Goal: Information Seeking & Learning: Find specific fact

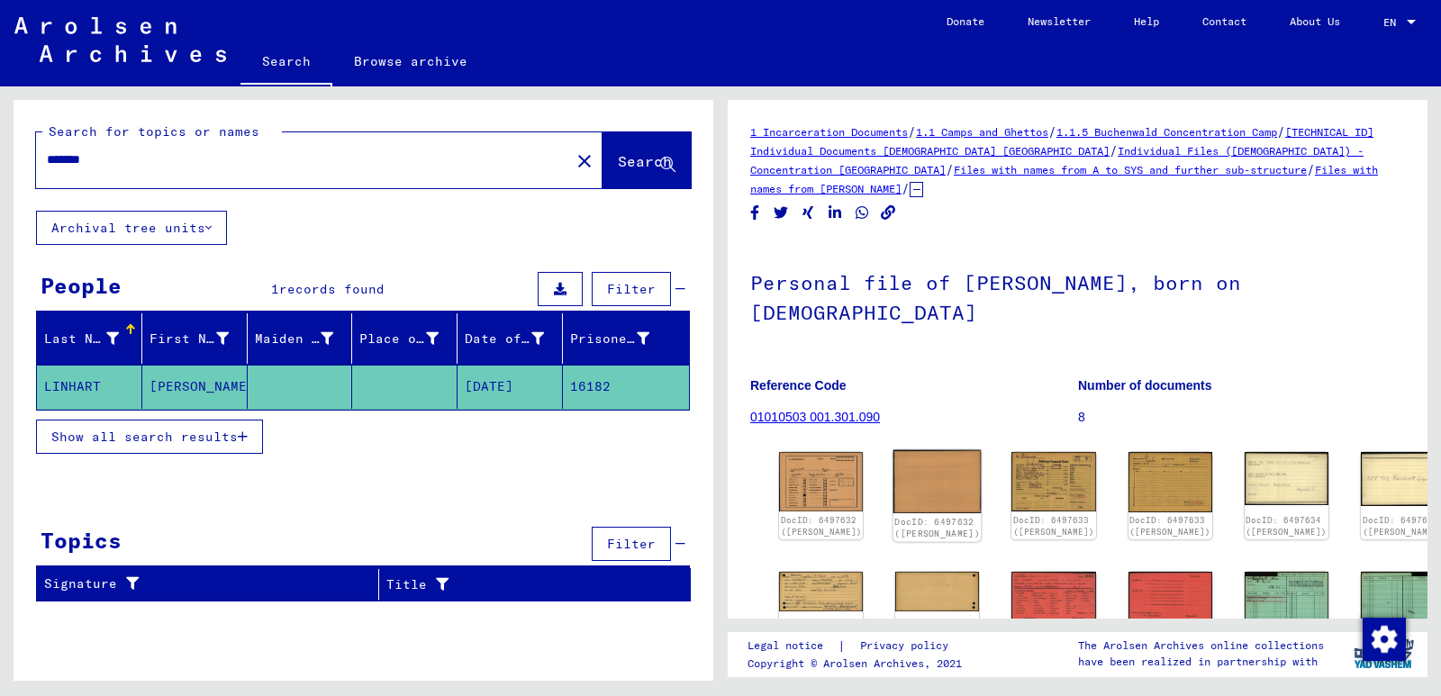
scroll to position [258, 0]
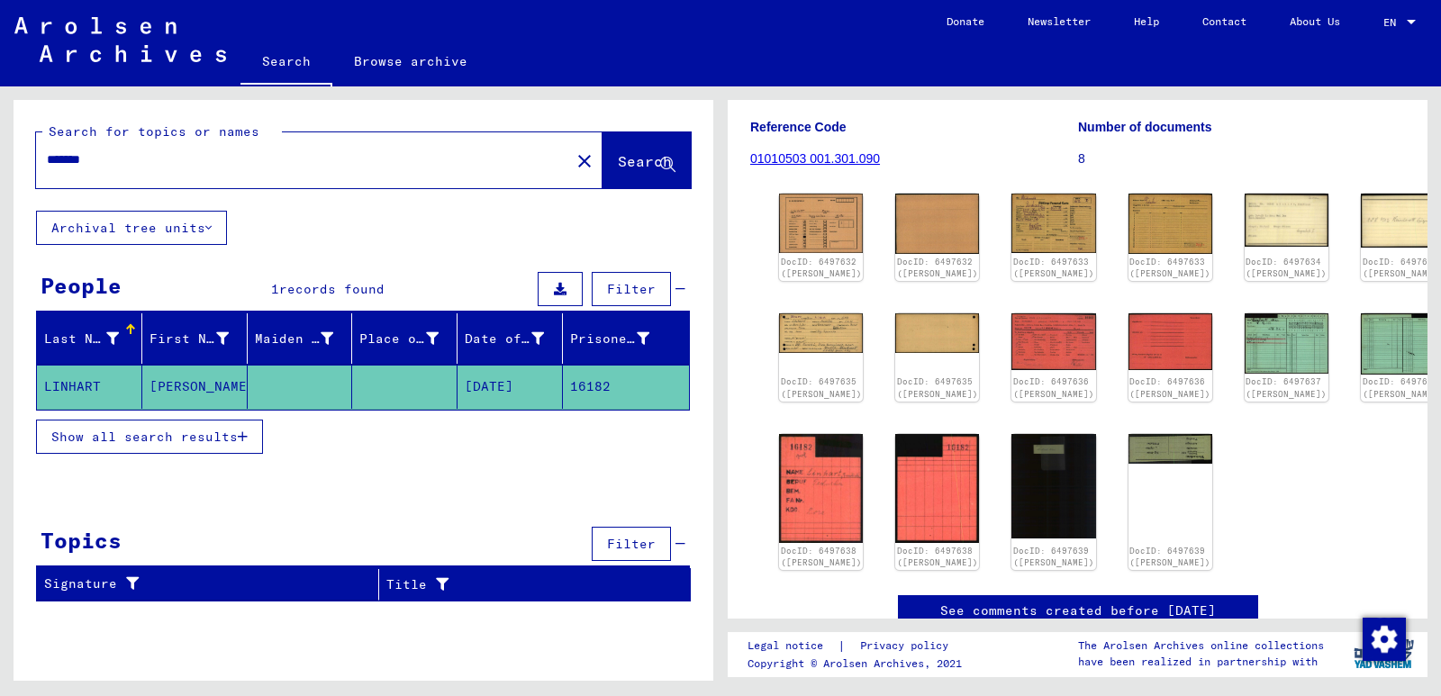
drag, startPoint x: 611, startPoint y: 390, endPoint x: 570, endPoint y: 389, distance: 40.5
click at [570, 389] on mat-cell "16182" at bounding box center [626, 387] width 126 height 44
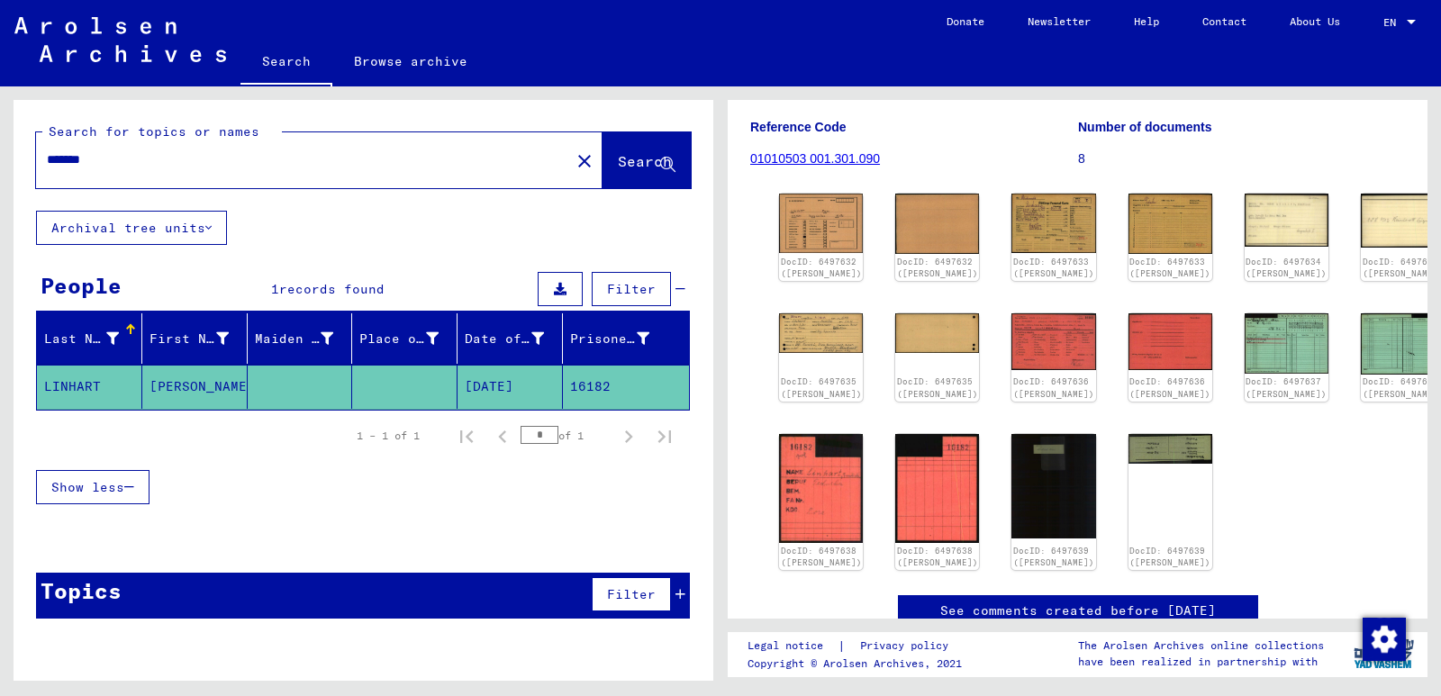
drag, startPoint x: 371, startPoint y: 154, endPoint x: 152, endPoint y: 157, distance: 218.9
click at [152, 157] on input "*******" at bounding box center [303, 159] width 512 height 19
drag, startPoint x: 152, startPoint y: 157, endPoint x: 0, endPoint y: 143, distance: 152.8
click at [0, 143] on div "Search for topics or names ******* close Search Archival tree units People 1 re…" at bounding box center [360, 383] width 720 height 594
paste input "text"
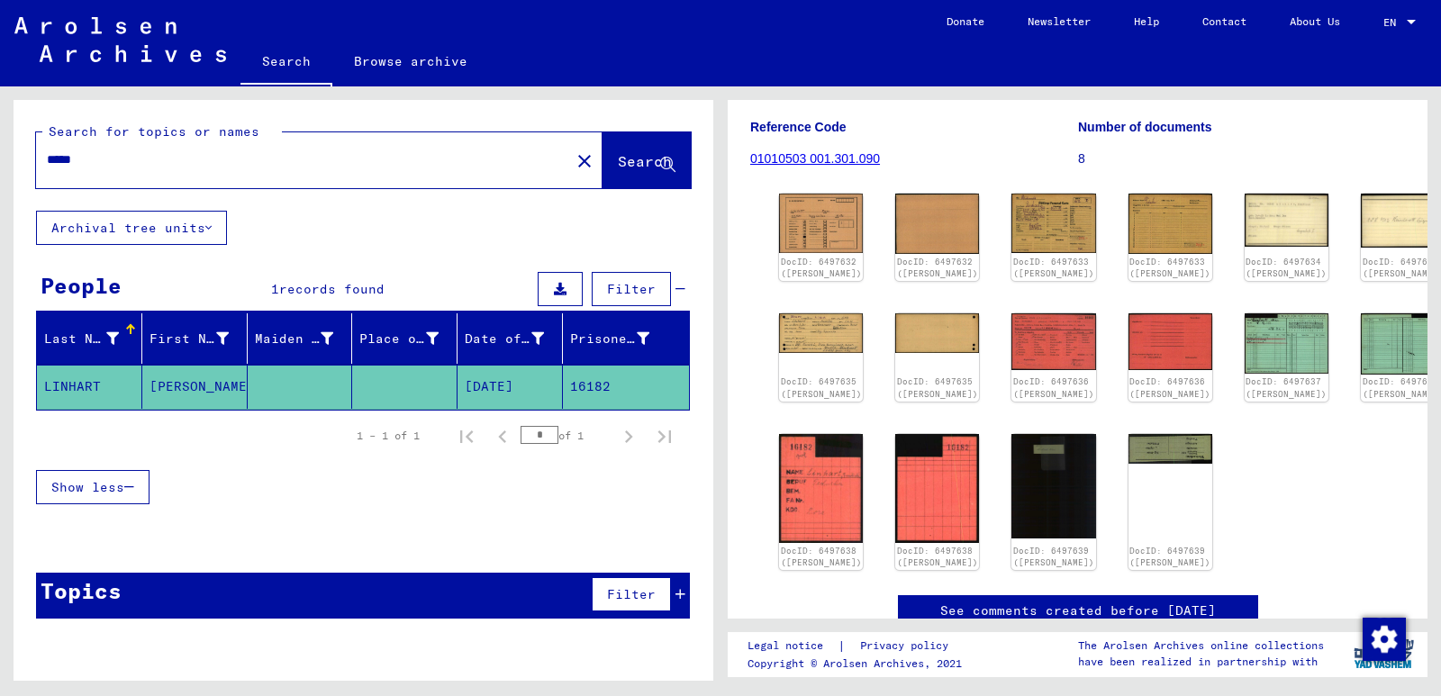
type input "*****"
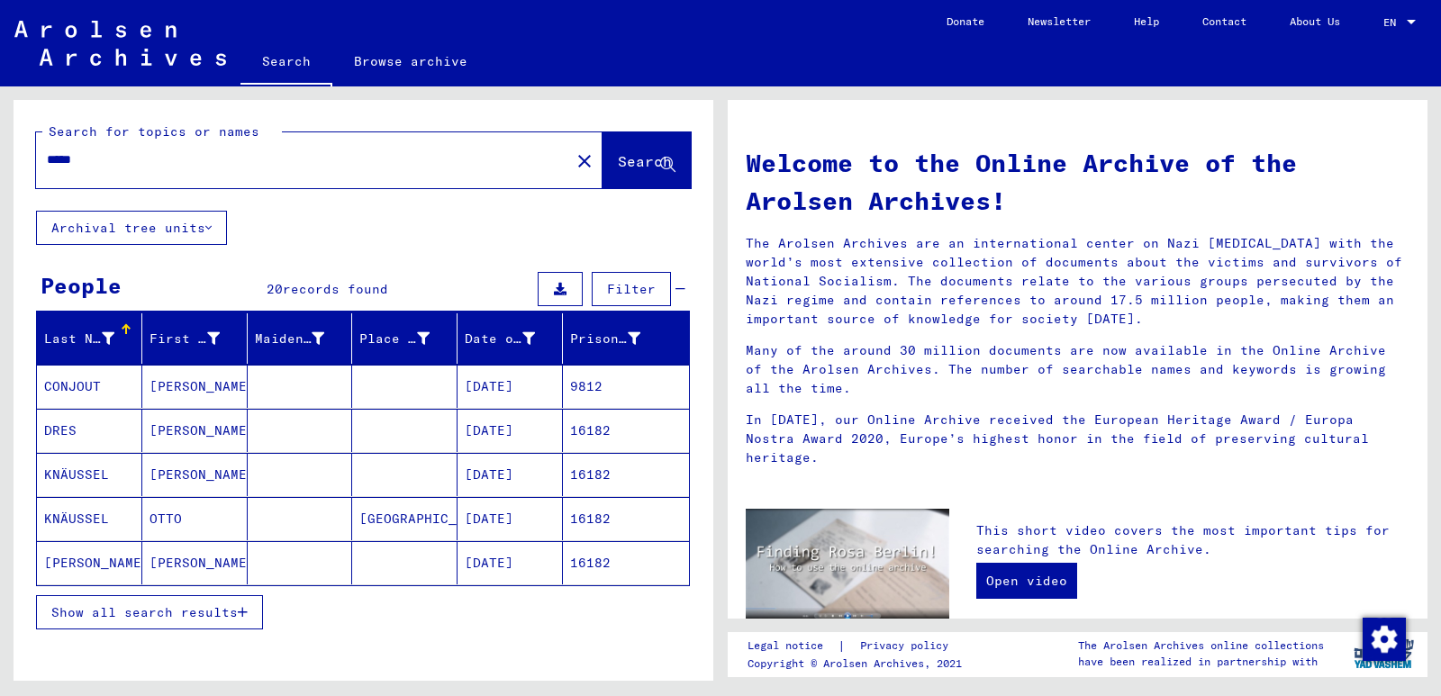
click at [584, 566] on mat-cell "16182" at bounding box center [626, 562] width 126 height 43
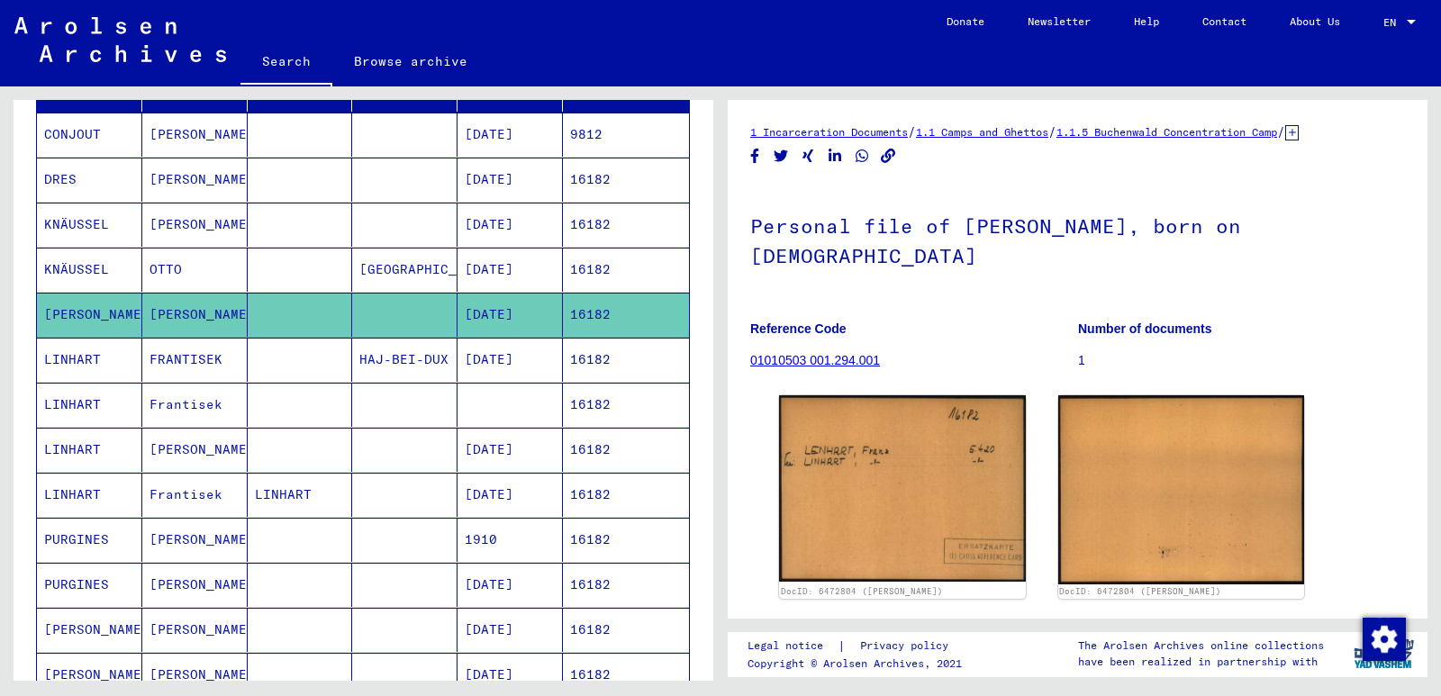
click at [571, 408] on mat-cell "16182" at bounding box center [626, 405] width 126 height 44
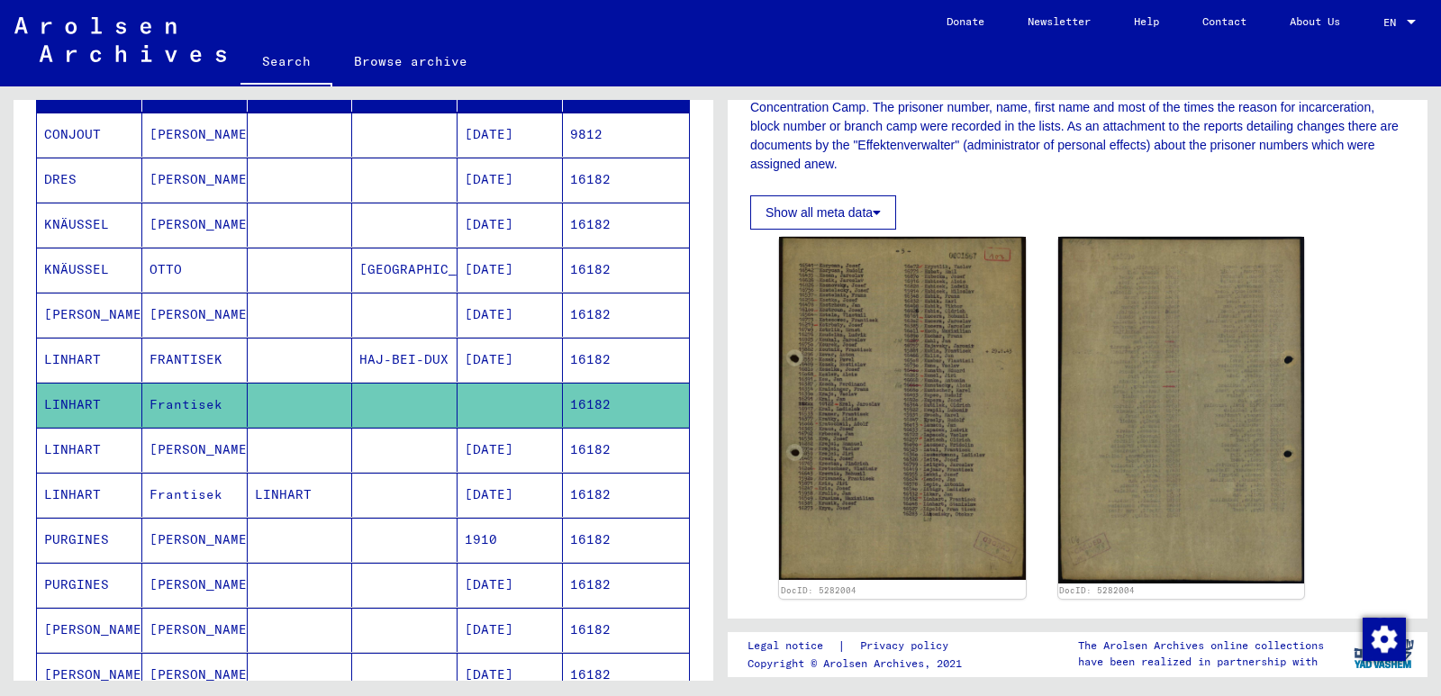
scroll to position [345, 0]
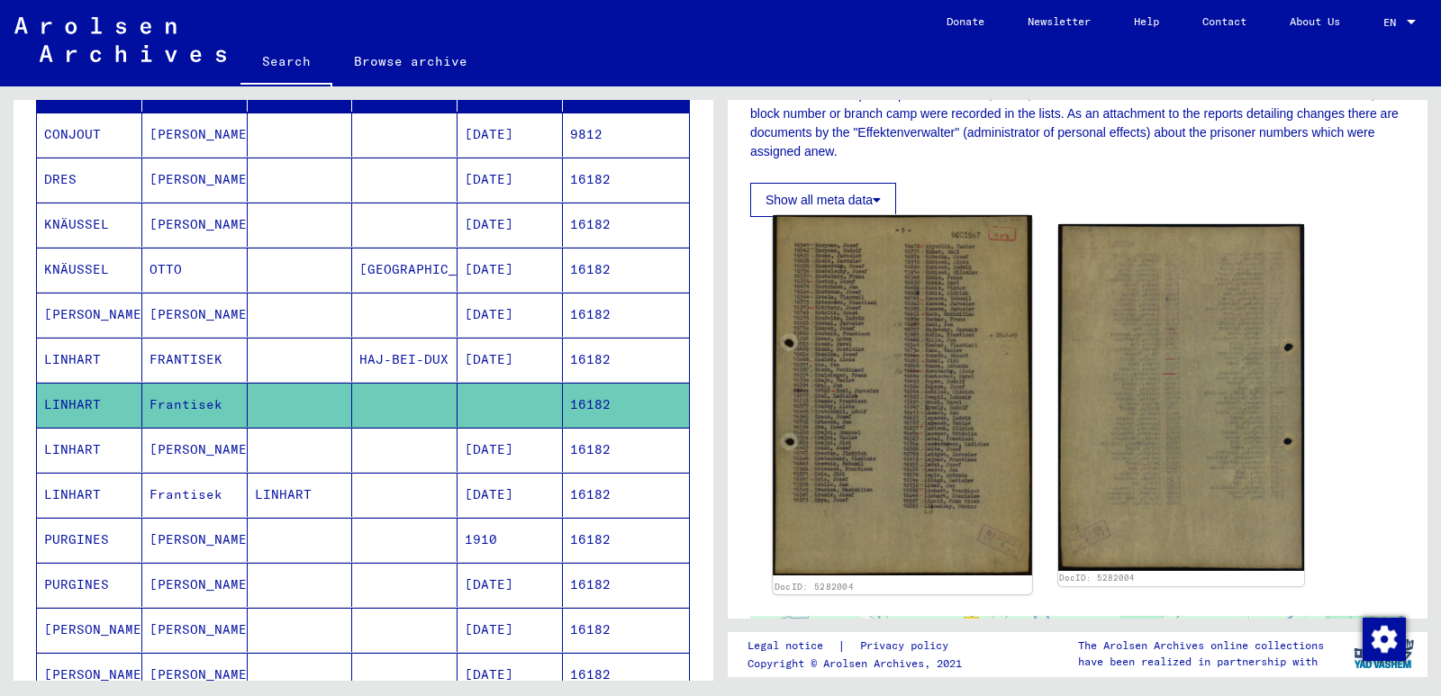
click at [864, 320] on img at bounding box center [902, 395] width 258 height 360
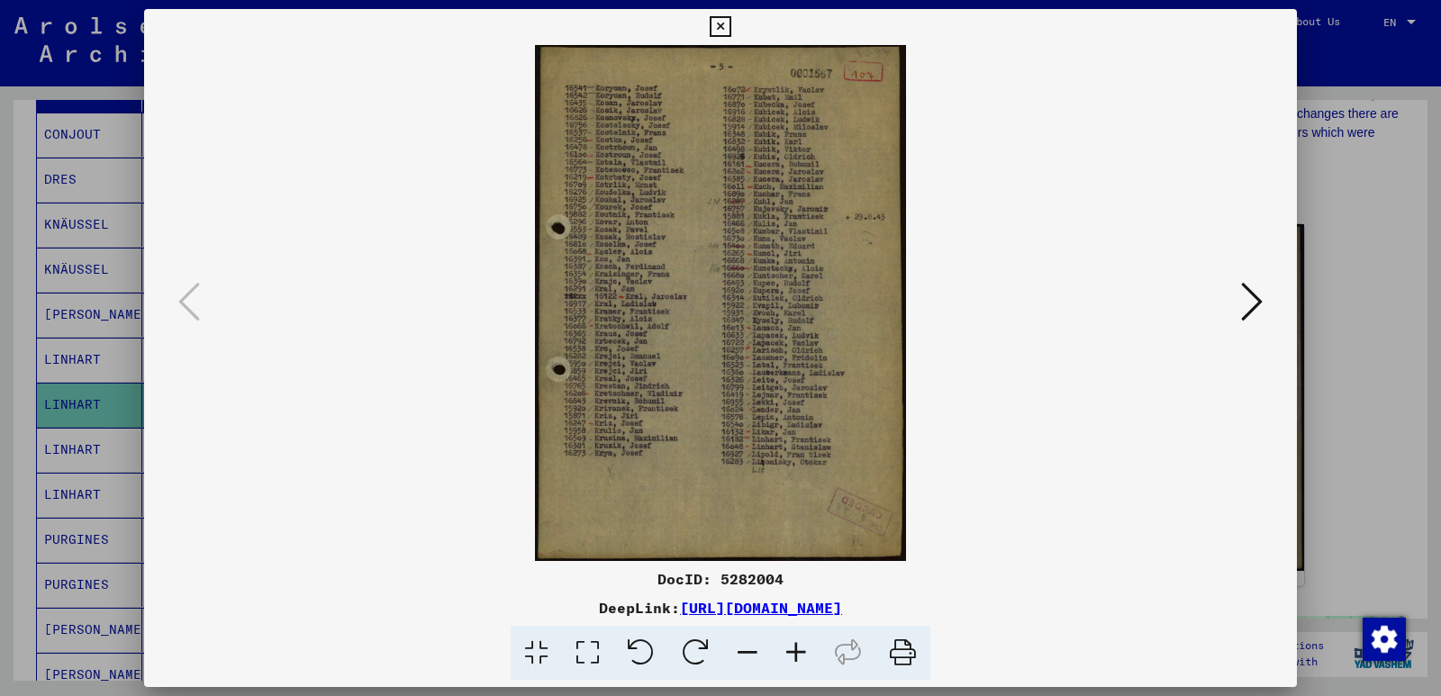
click at [1260, 310] on icon at bounding box center [1252, 301] width 22 height 43
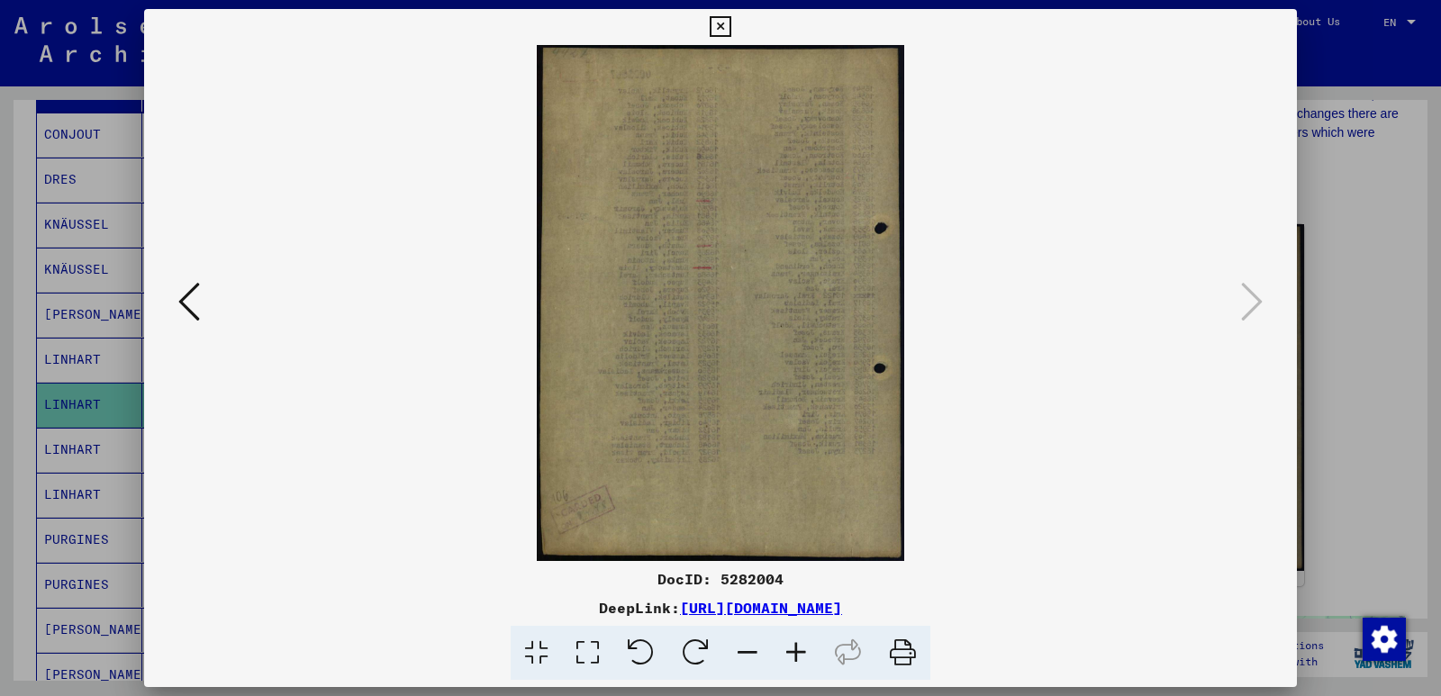
click at [714, 32] on icon at bounding box center [720, 27] width 21 height 22
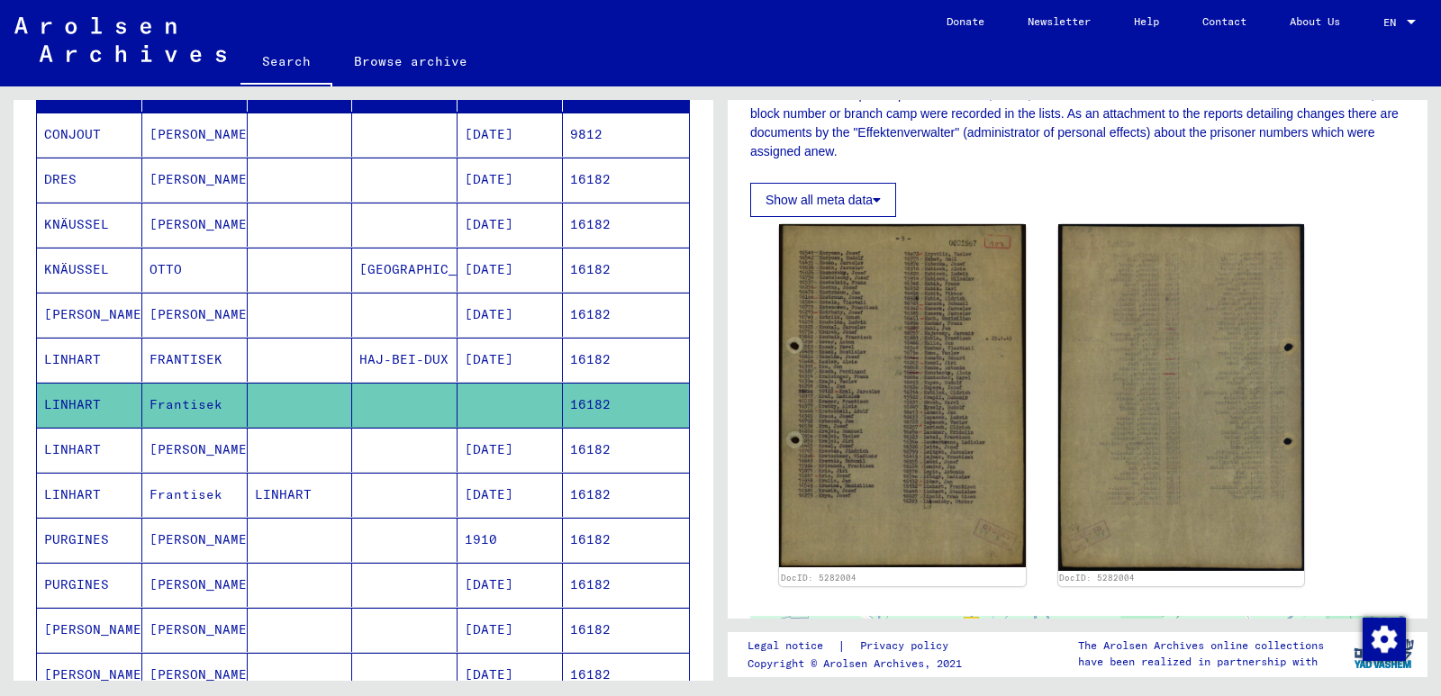
click at [618, 318] on mat-cell "16182" at bounding box center [626, 315] width 126 height 44
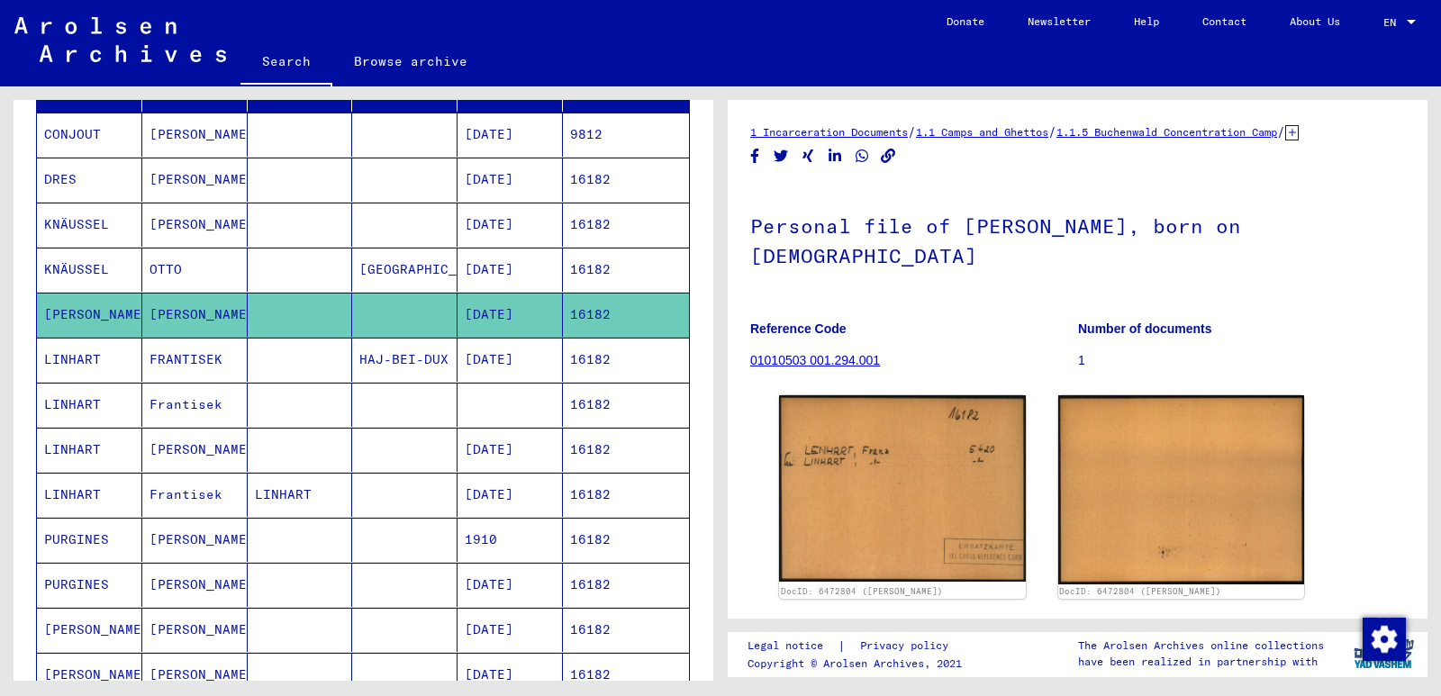
click at [605, 373] on mat-cell "16182" at bounding box center [626, 360] width 126 height 44
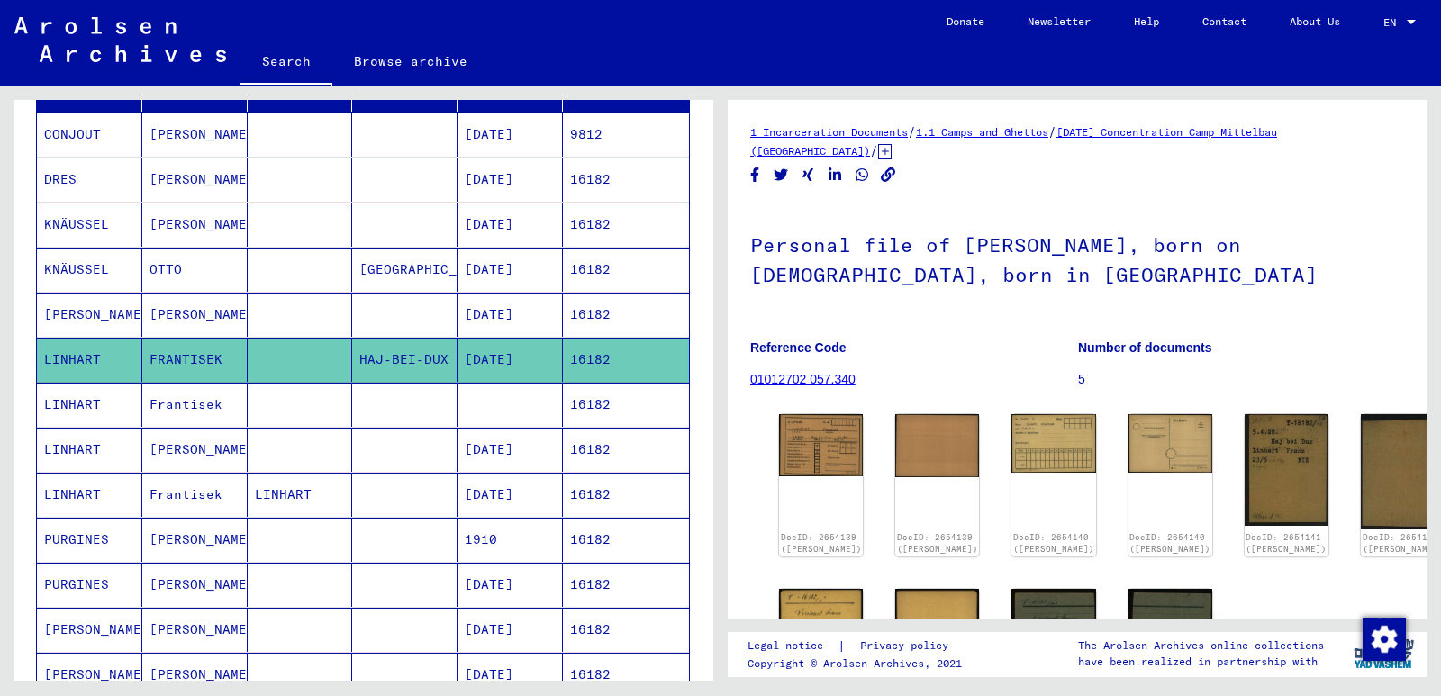
click at [581, 496] on mat-cell "16182" at bounding box center [626, 495] width 126 height 44
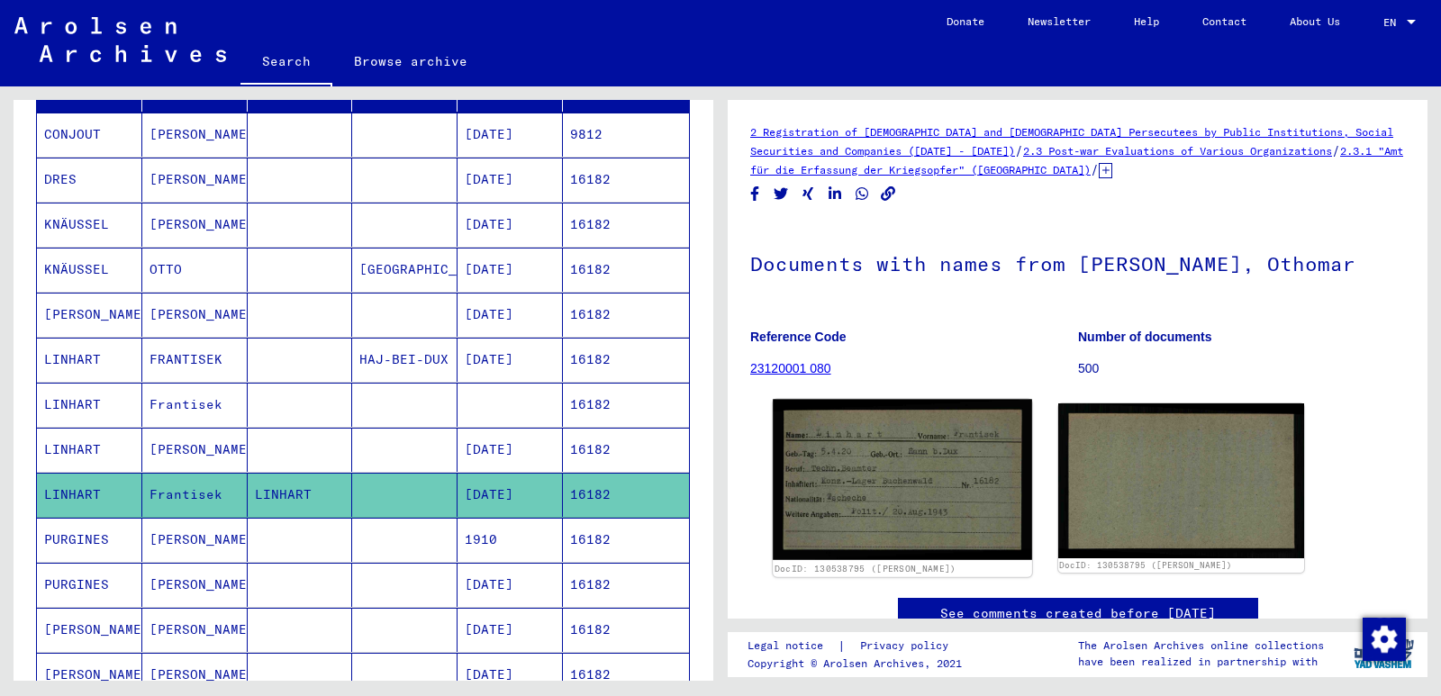
click at [853, 490] on img at bounding box center [902, 480] width 258 height 161
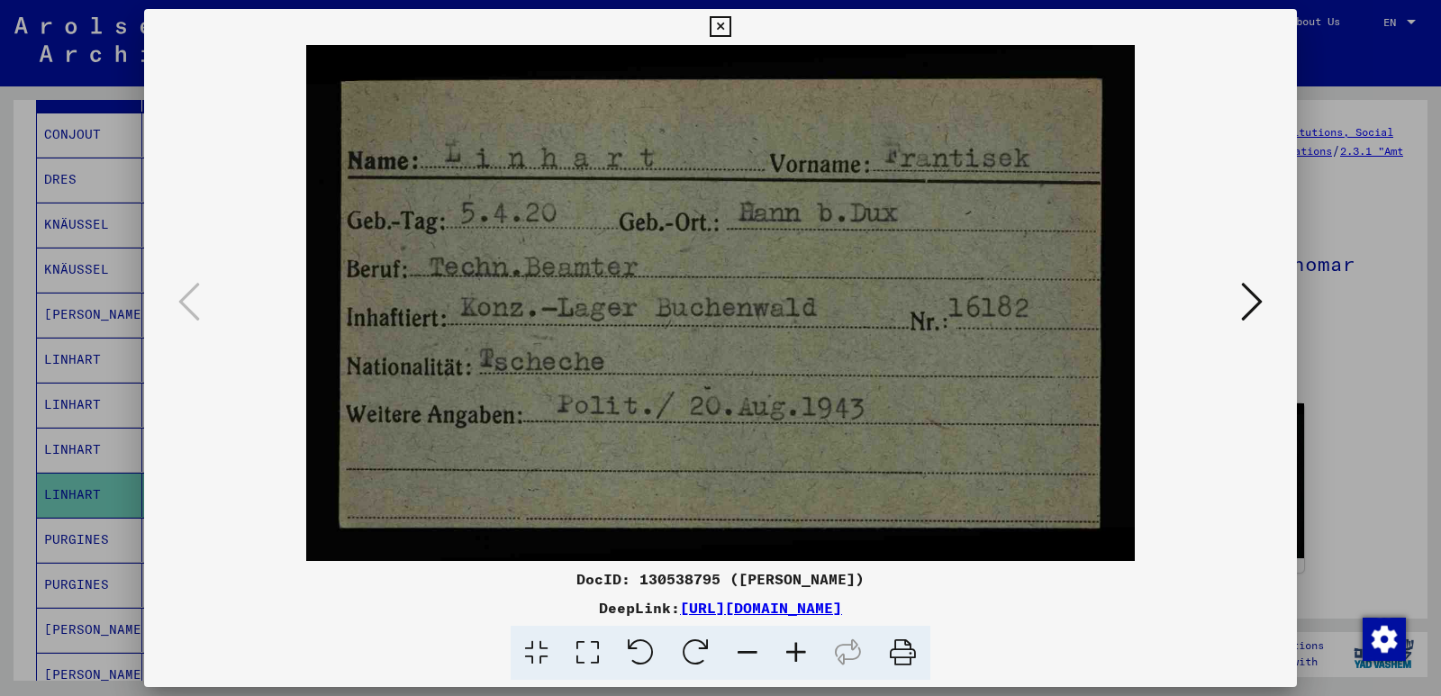
click at [1255, 311] on icon at bounding box center [1252, 301] width 22 height 43
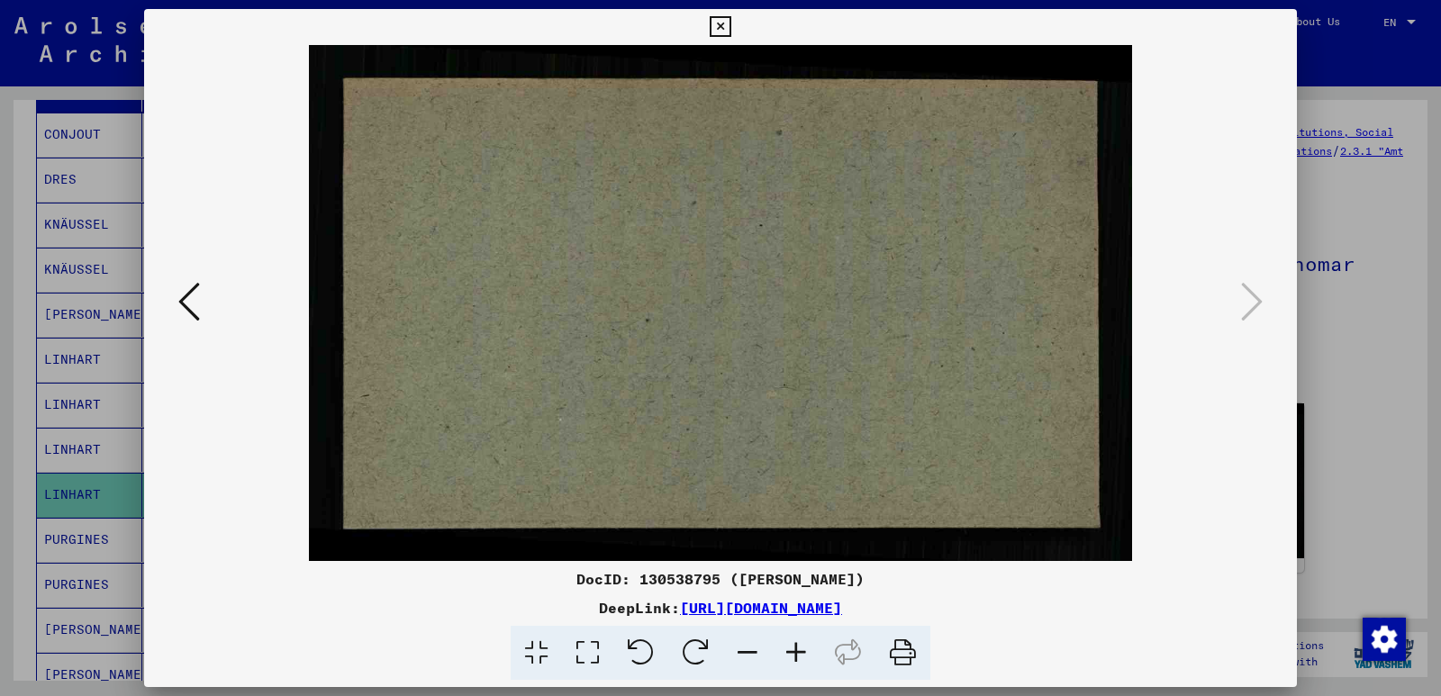
click at [186, 310] on icon at bounding box center [189, 301] width 22 height 43
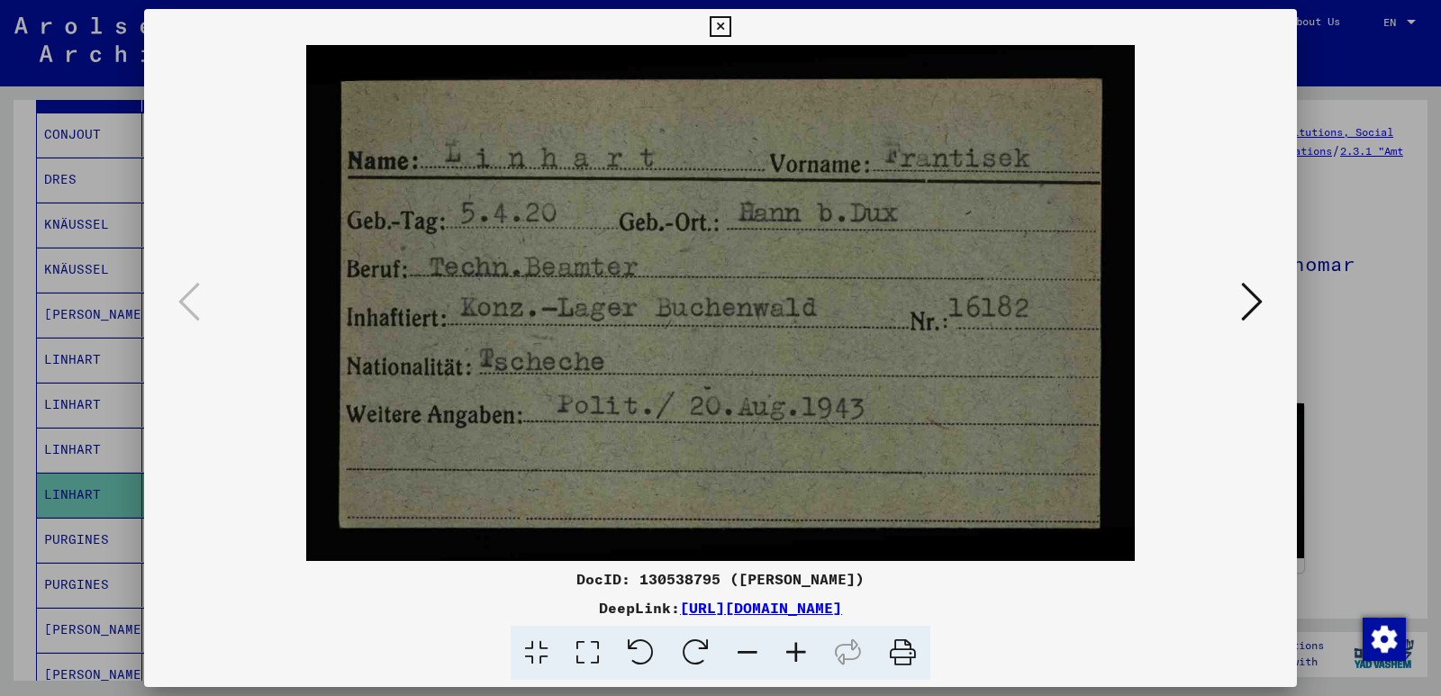
click at [717, 30] on icon at bounding box center [720, 27] width 21 height 22
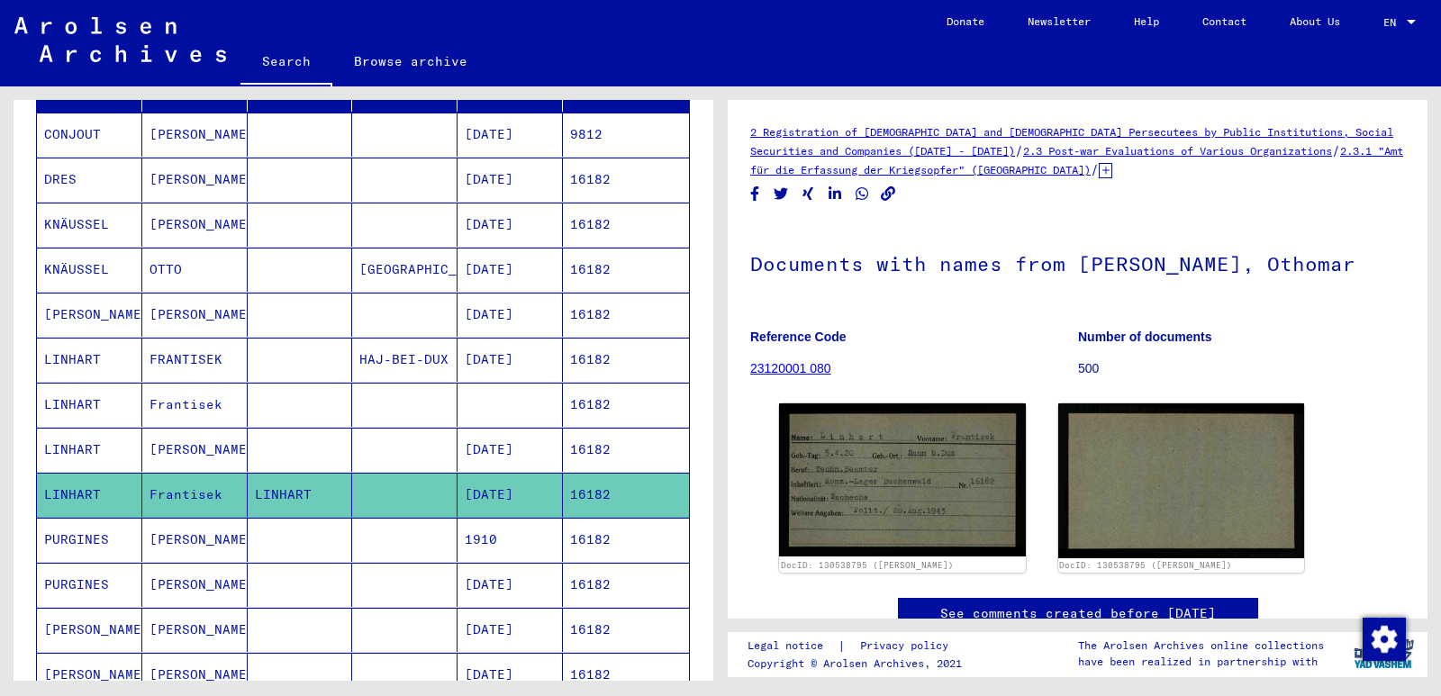
click at [495, 372] on mat-cell "[DATE]" at bounding box center [510, 360] width 105 height 44
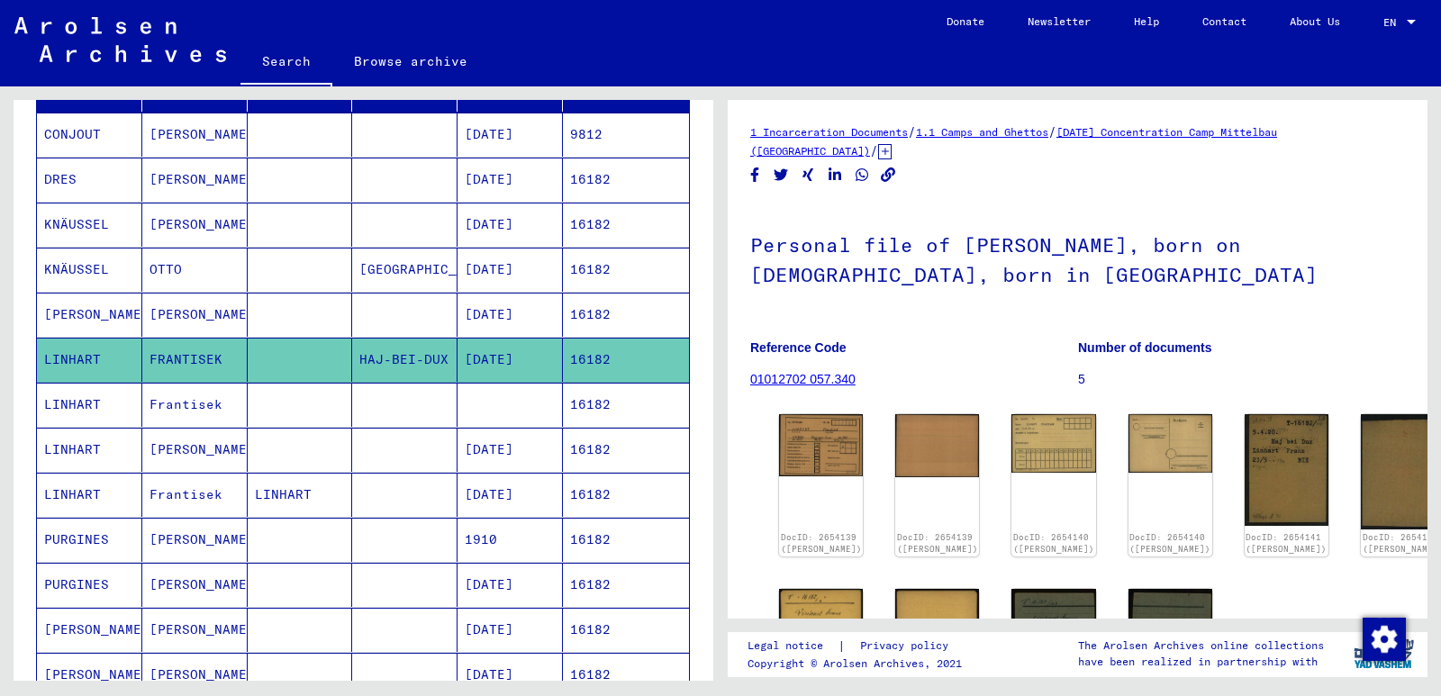
click at [501, 418] on mat-cell at bounding box center [510, 405] width 105 height 44
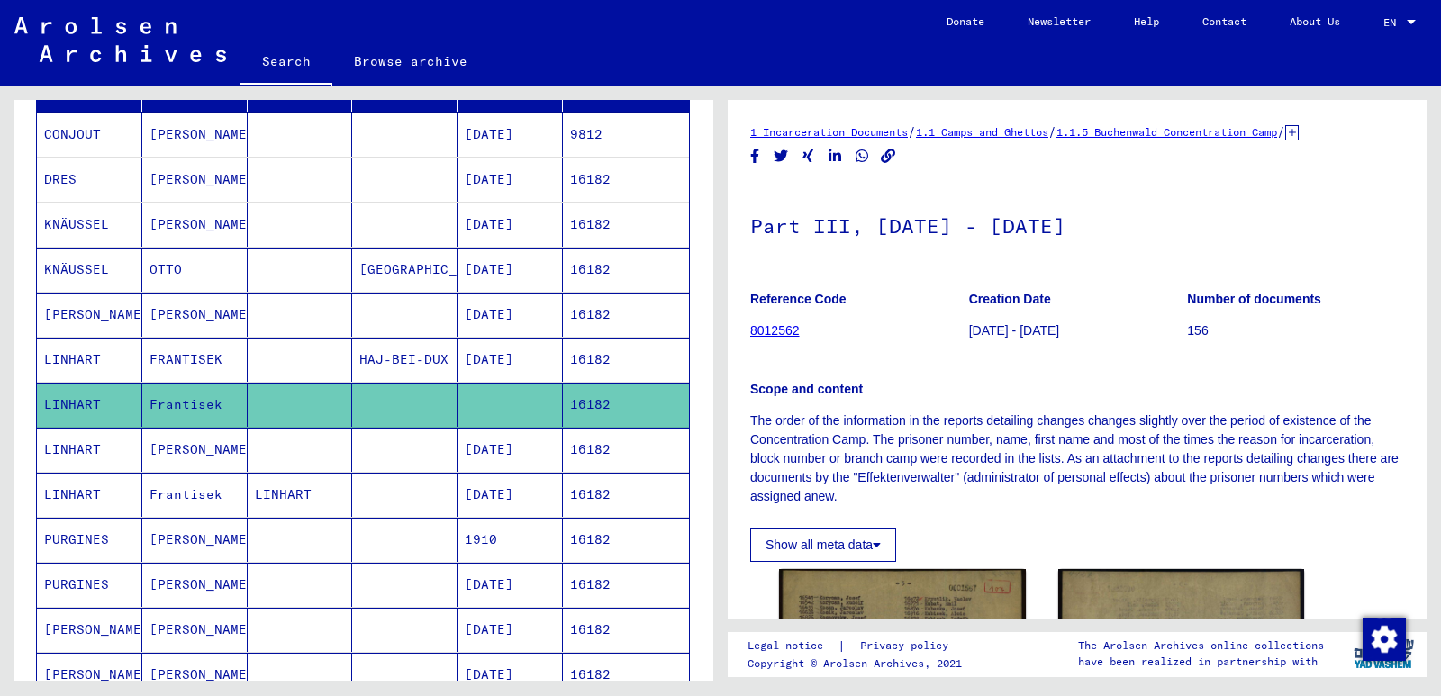
click at [503, 454] on mat-cell "[DATE]" at bounding box center [510, 450] width 105 height 44
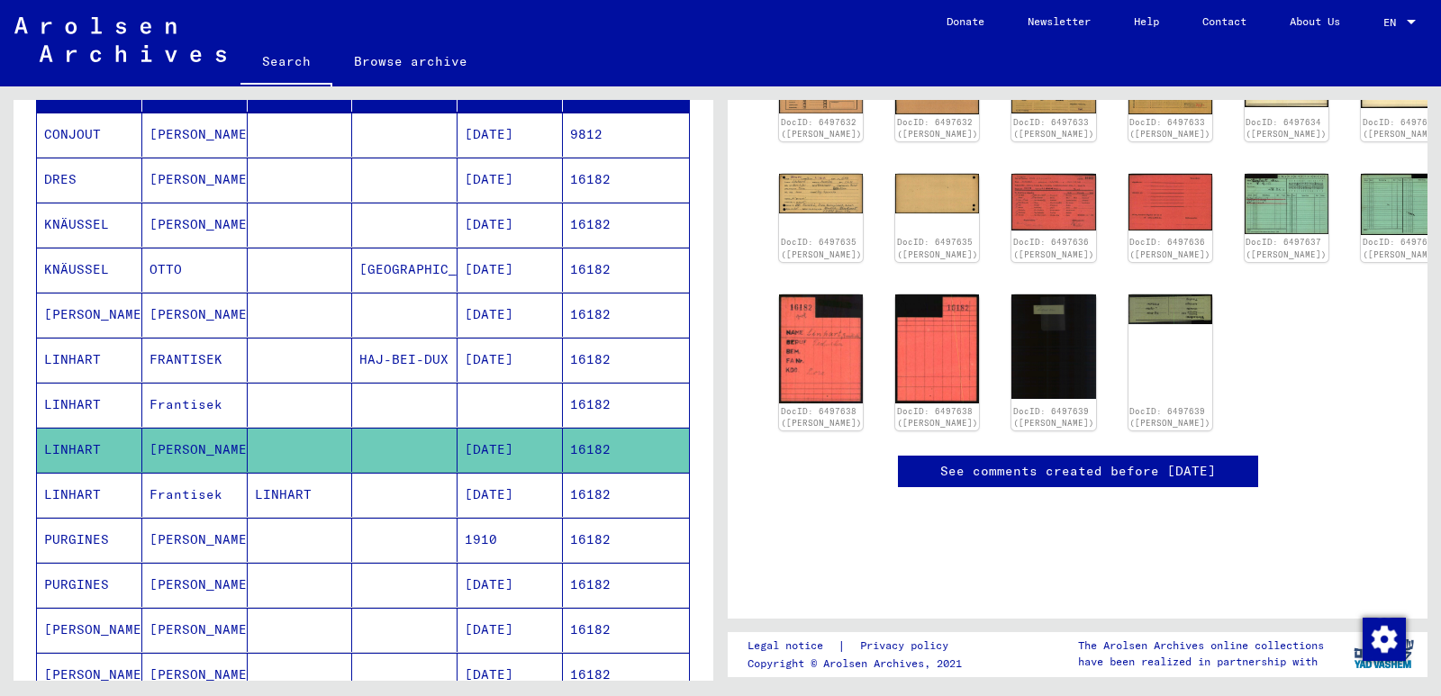
scroll to position [344, 0]
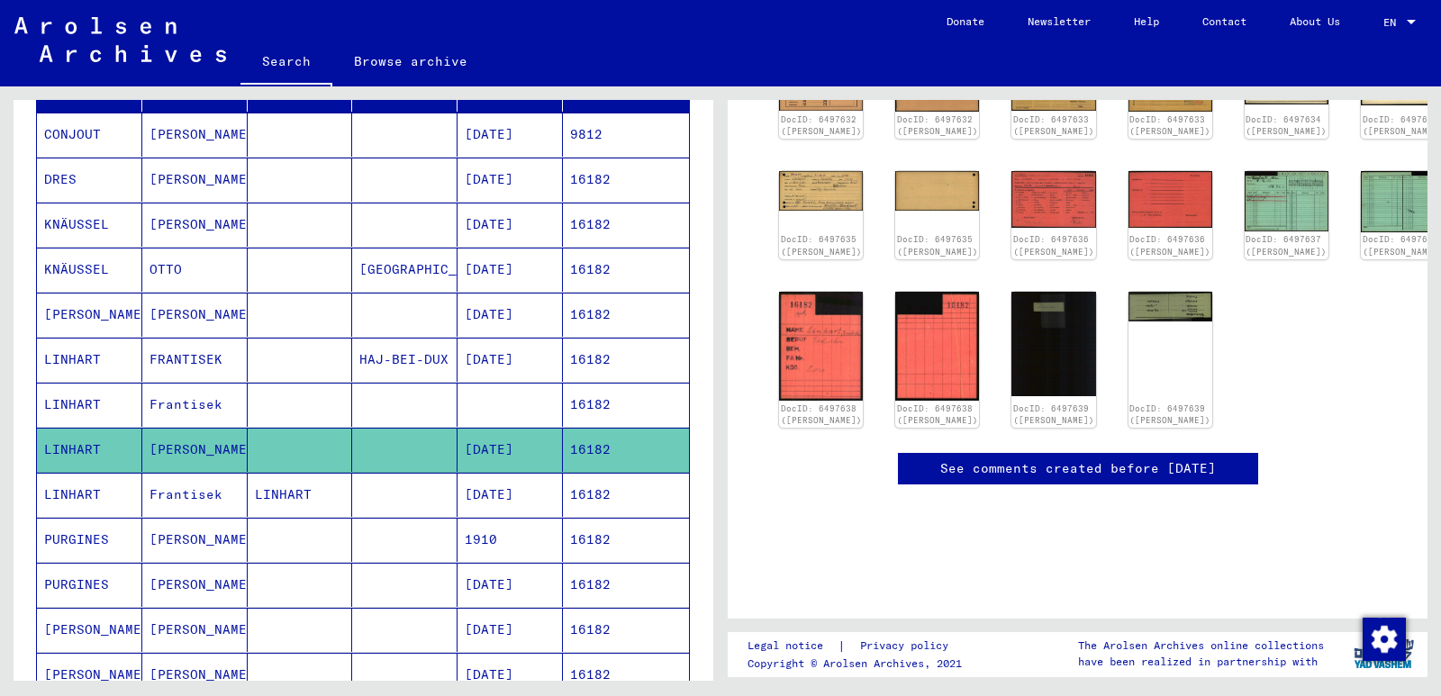
click at [600, 363] on mat-cell "16182" at bounding box center [626, 360] width 126 height 44
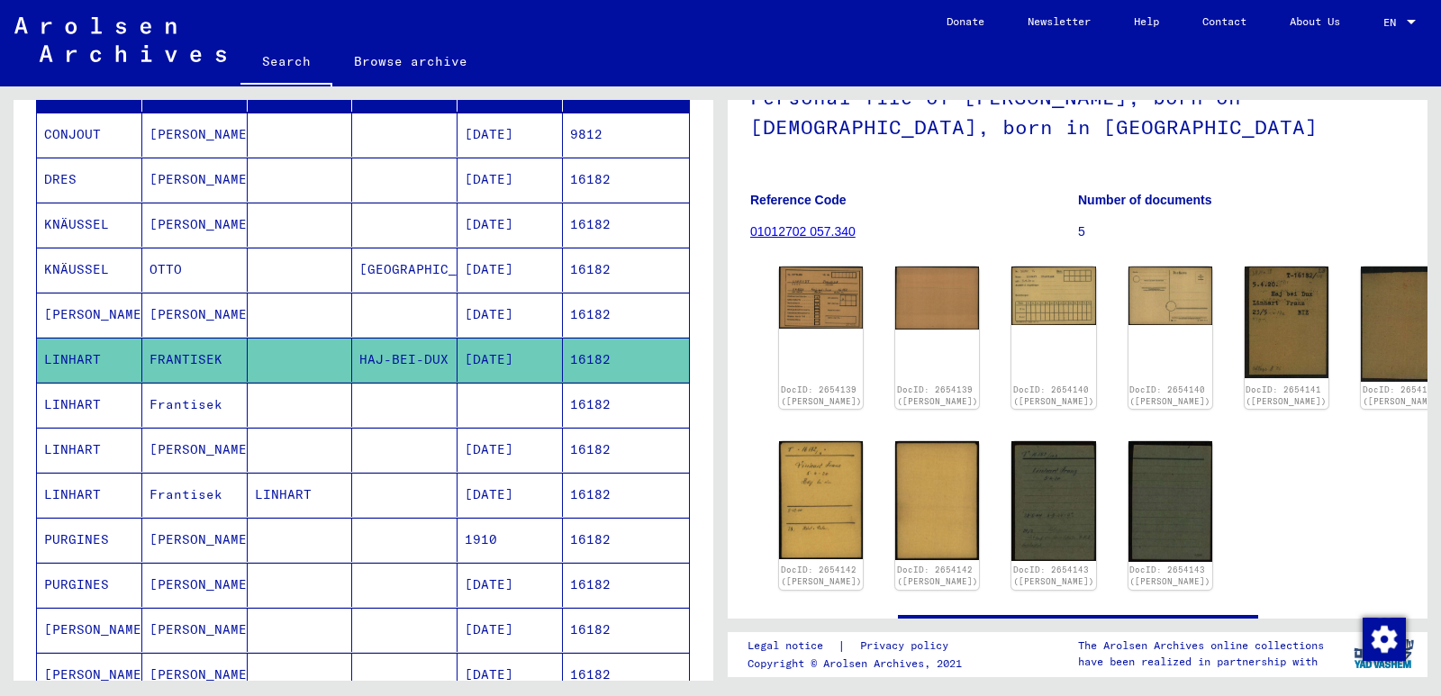
scroll to position [98, 0]
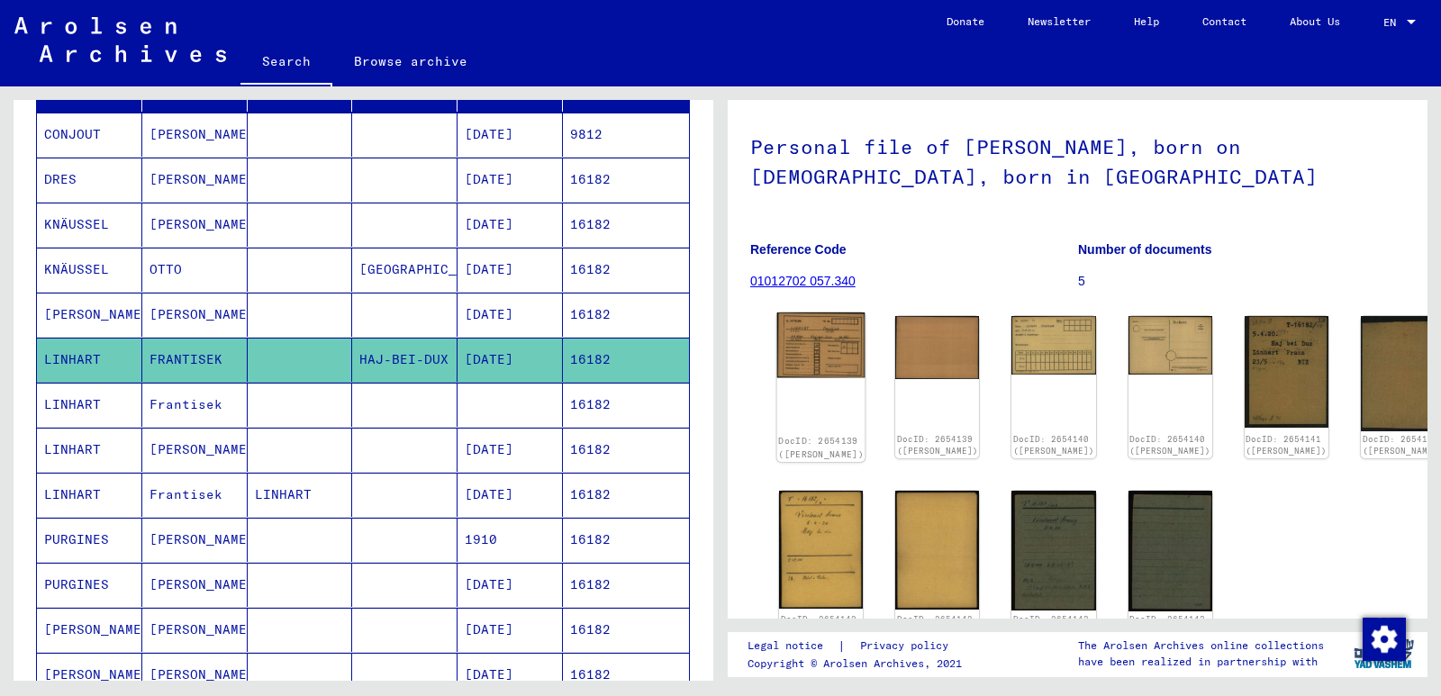
click at [806, 350] on img at bounding box center [821, 346] width 88 height 66
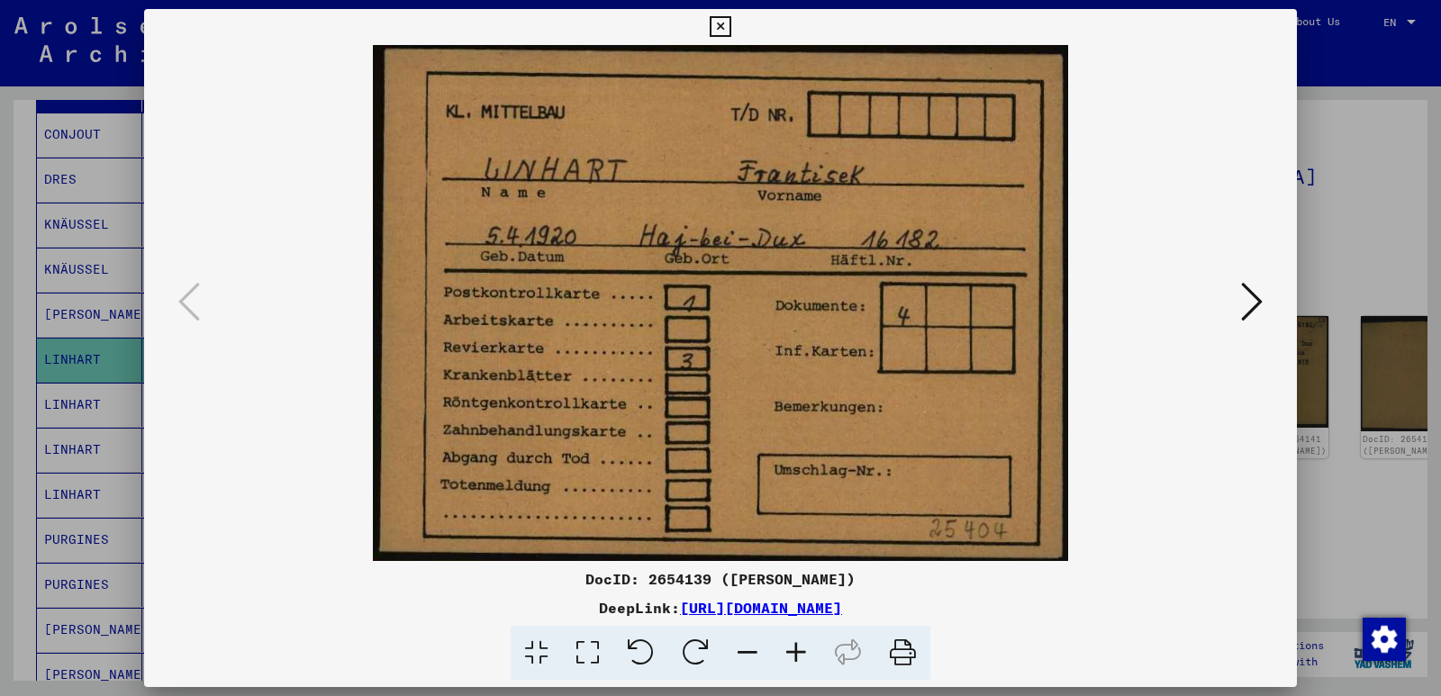
click at [1266, 303] on button at bounding box center [1252, 302] width 32 height 51
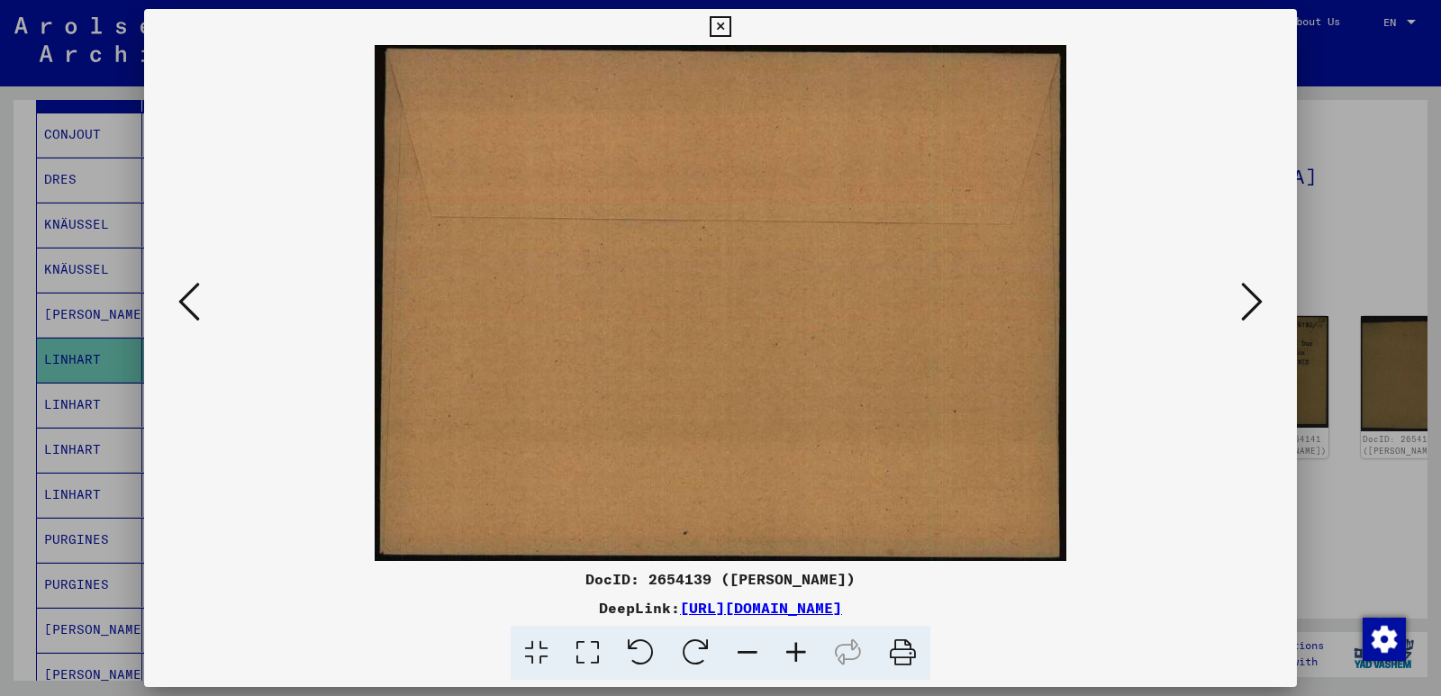
click at [1266, 303] on button at bounding box center [1252, 302] width 32 height 51
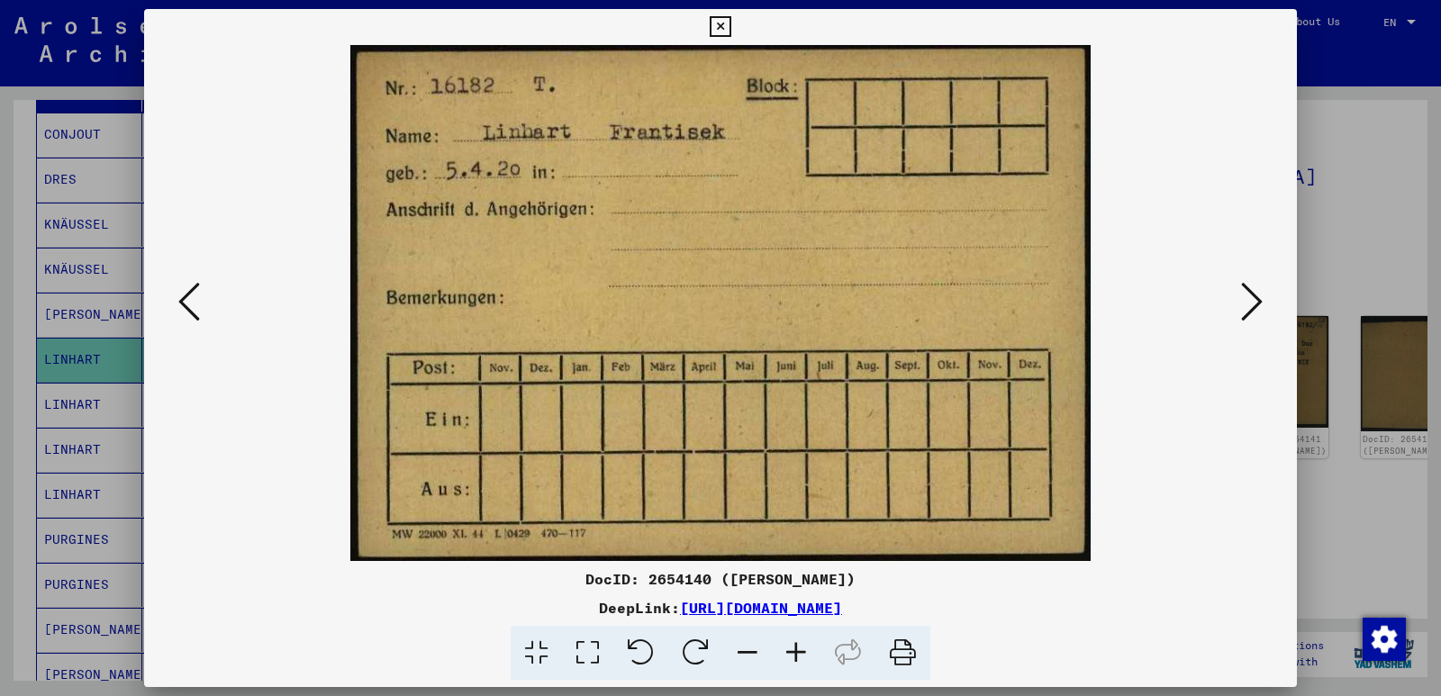
click at [1266, 303] on button at bounding box center [1252, 302] width 32 height 51
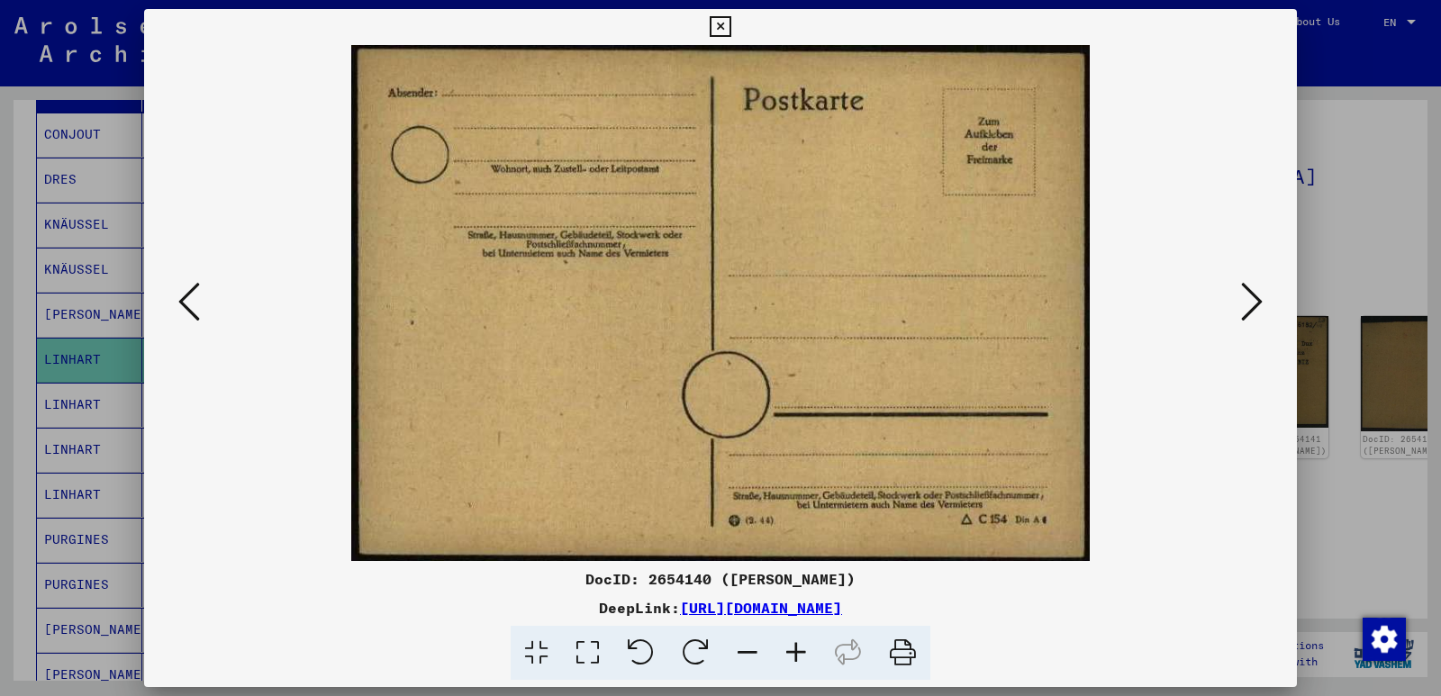
click at [1266, 303] on button at bounding box center [1252, 302] width 32 height 51
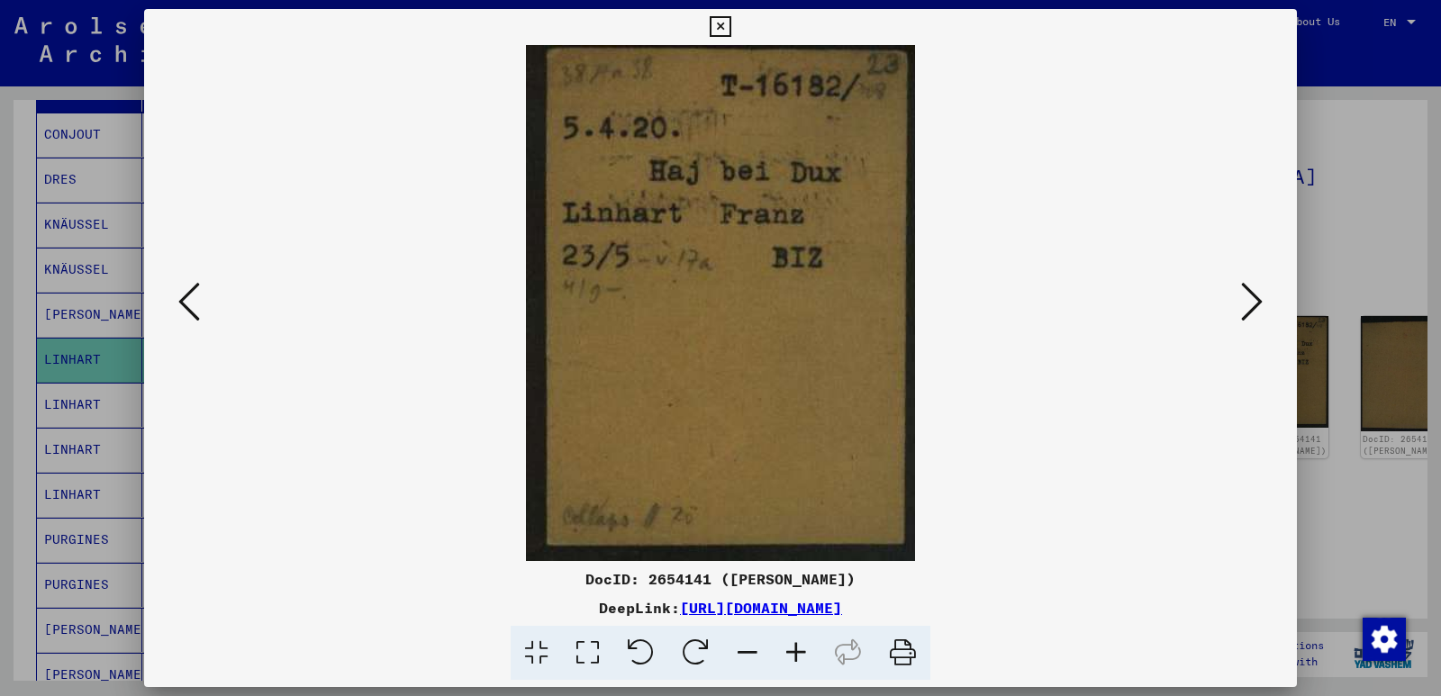
click at [1266, 303] on button at bounding box center [1252, 302] width 32 height 51
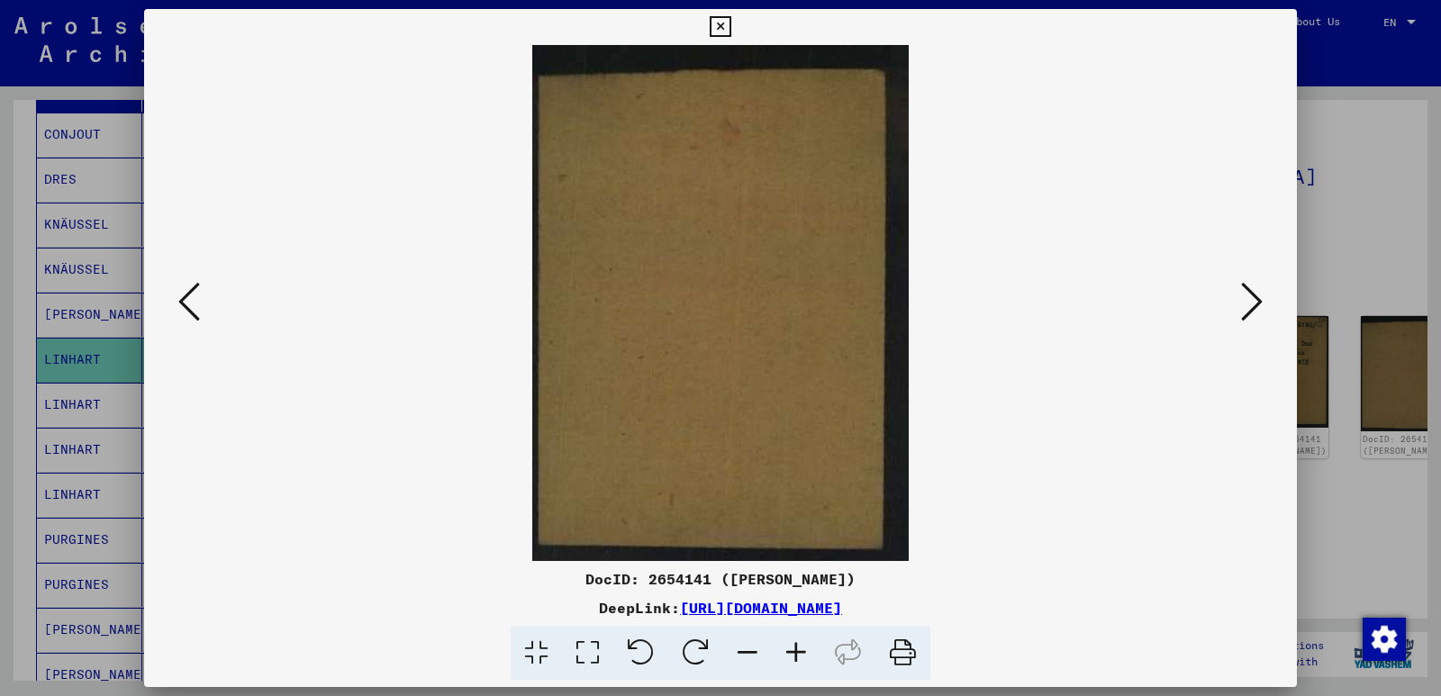
click at [1266, 303] on button at bounding box center [1252, 302] width 32 height 51
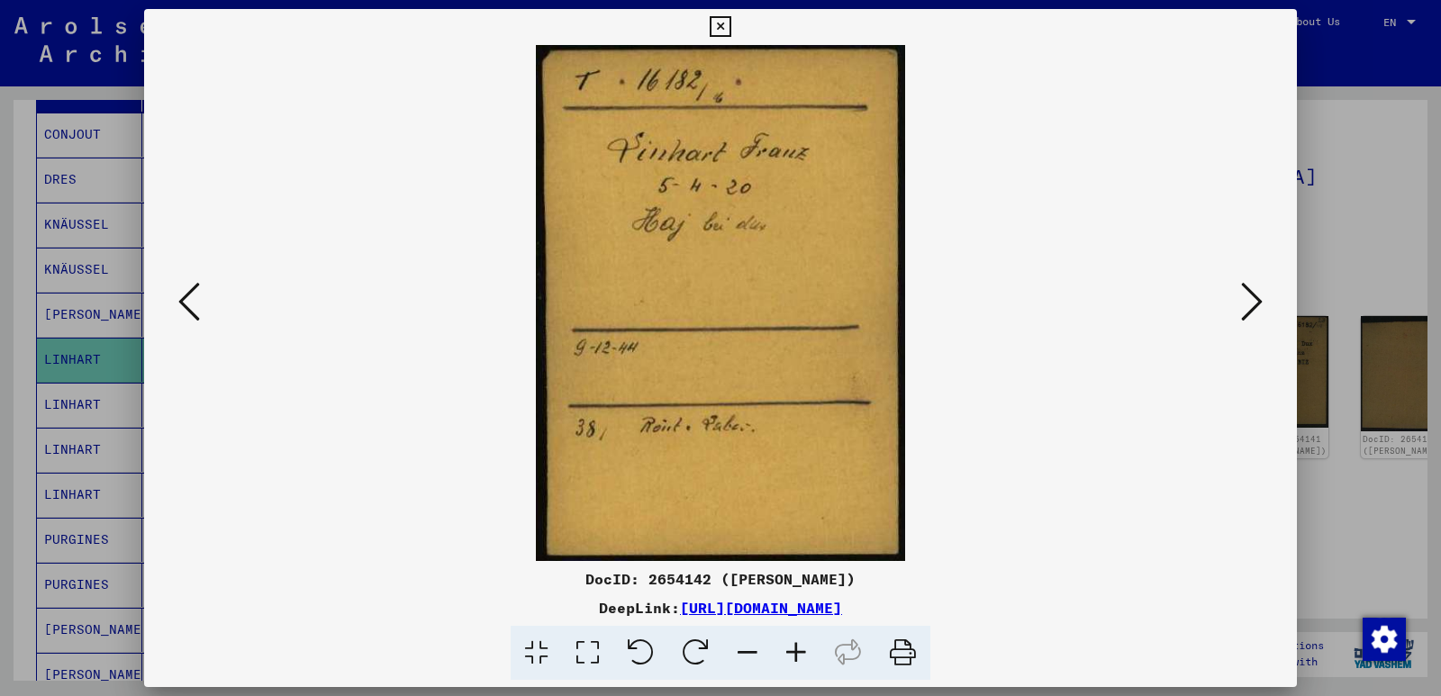
click at [1266, 303] on button at bounding box center [1252, 302] width 32 height 51
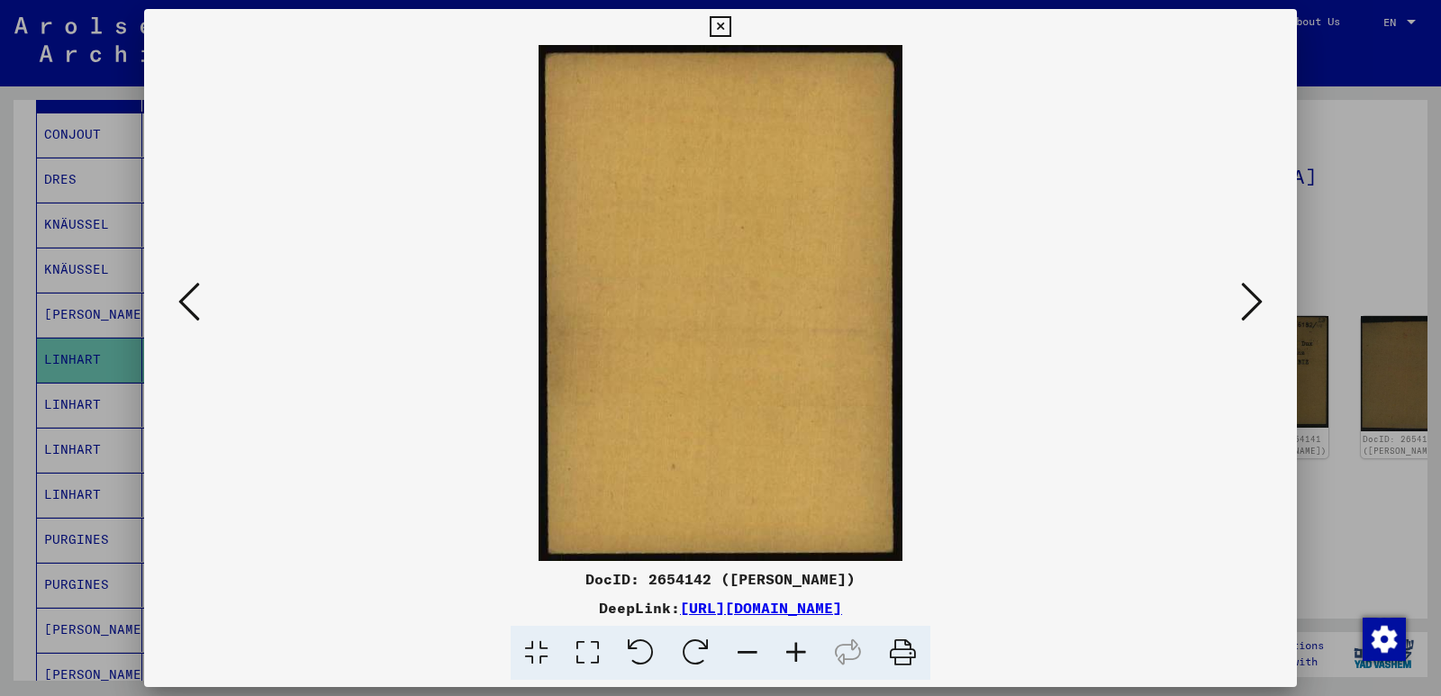
click at [1266, 303] on button at bounding box center [1252, 302] width 32 height 51
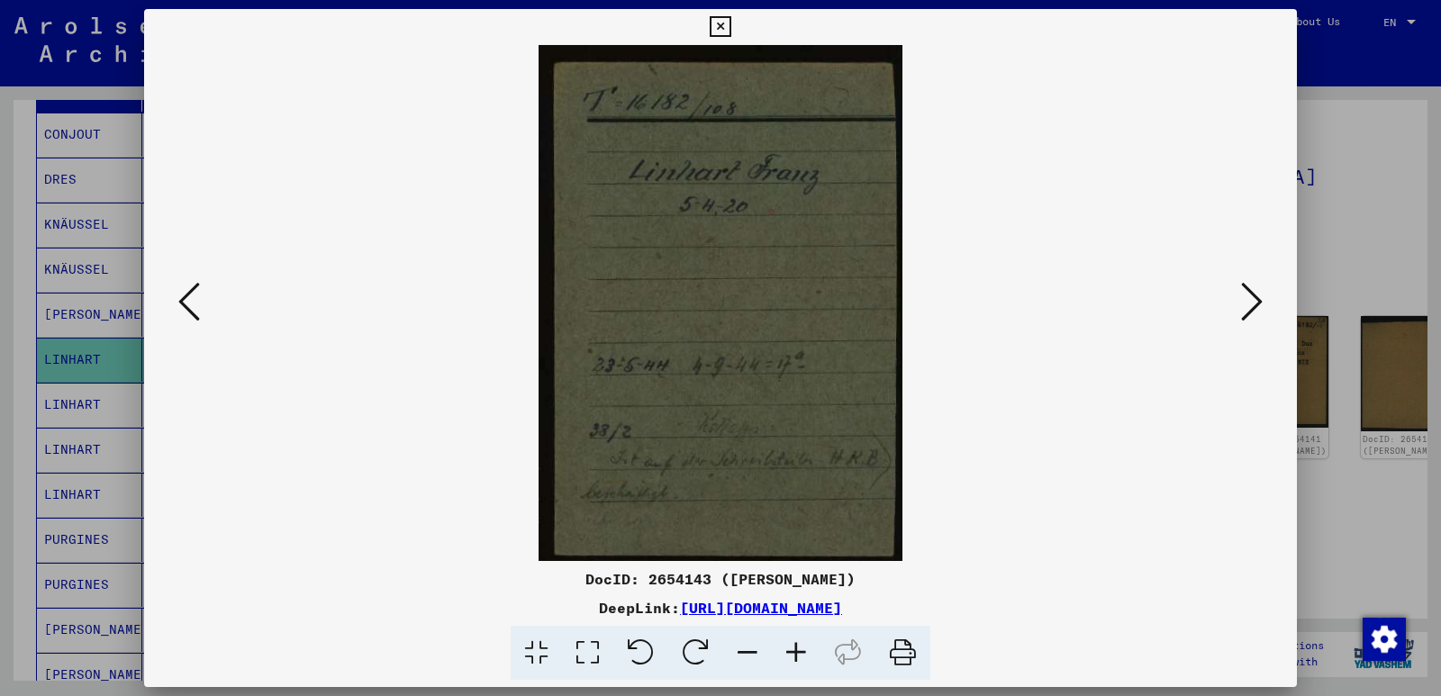
click at [1266, 303] on button at bounding box center [1252, 302] width 32 height 51
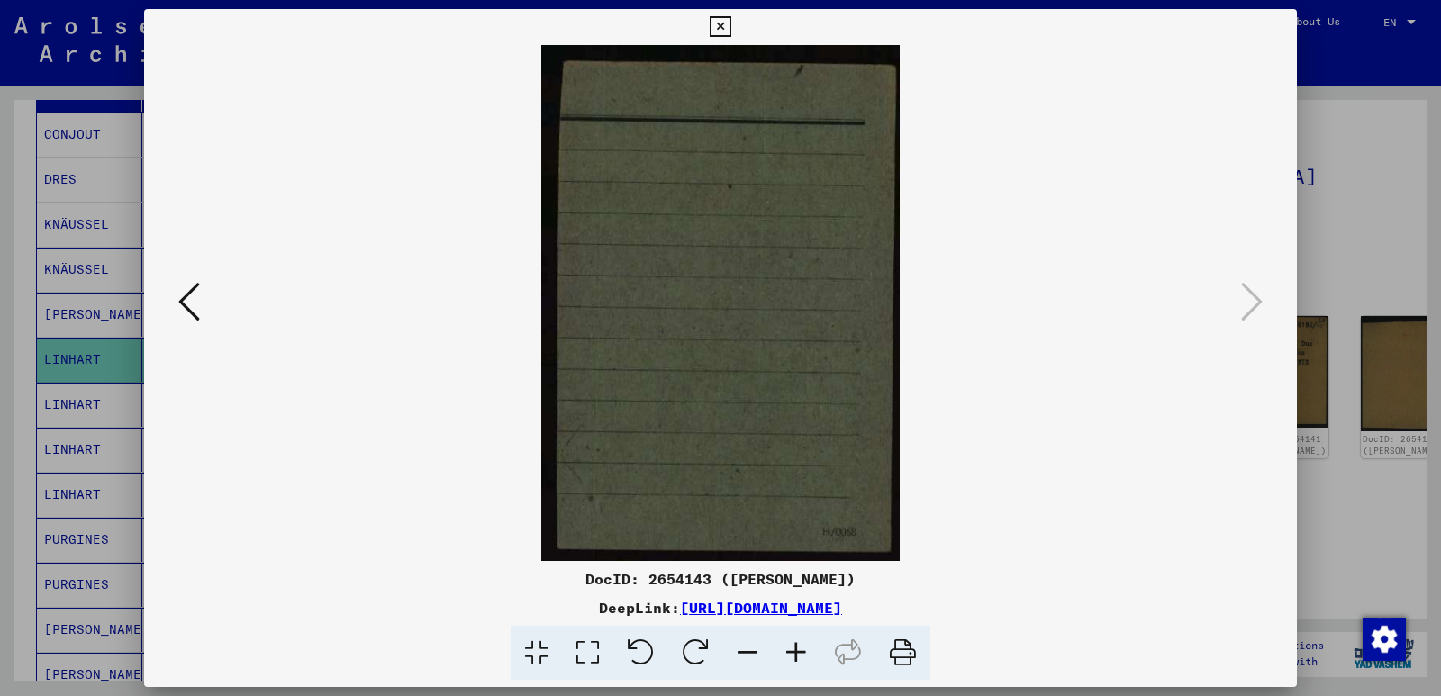
click at [1365, 221] on div at bounding box center [720, 348] width 1441 height 696
